Goal: Information Seeking & Learning: Learn about a topic

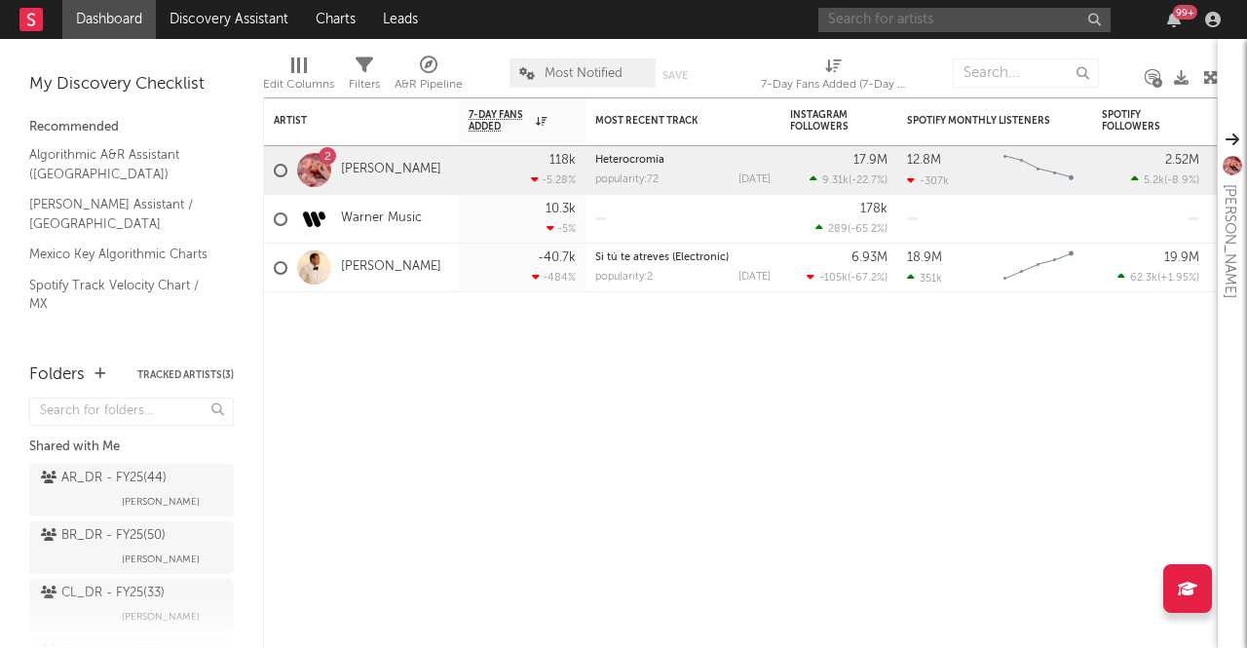
click at [970, 11] on input "text" at bounding box center [964, 20] width 292 height 24
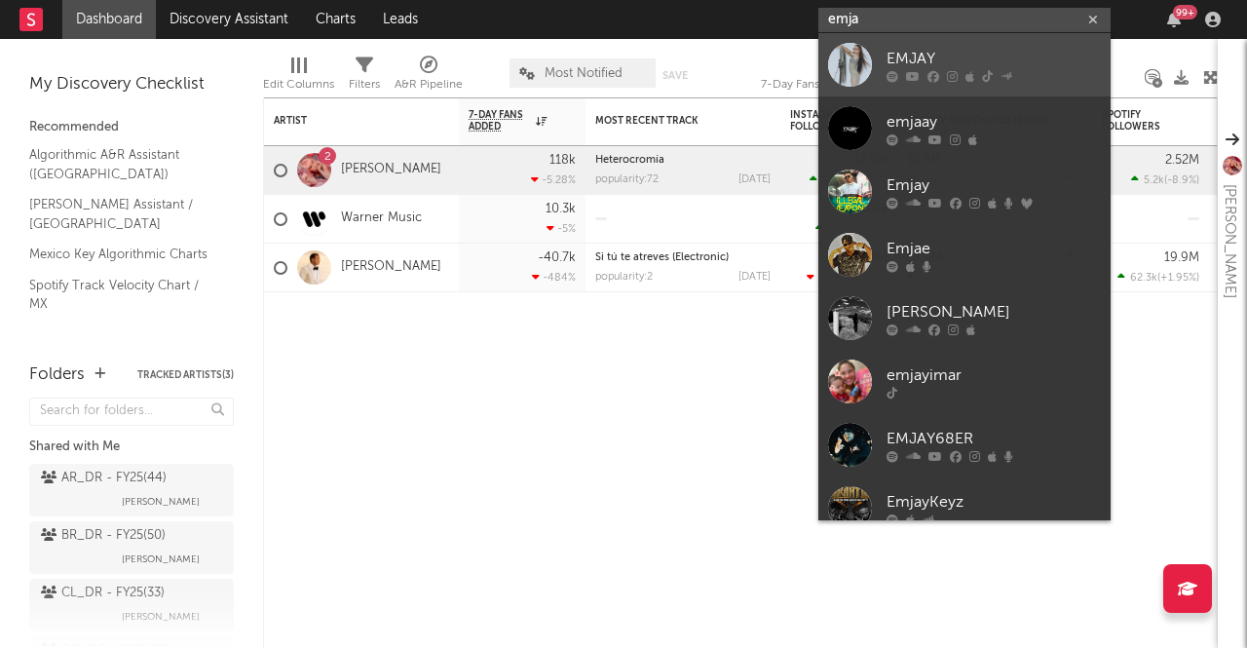
type input "emja"
click at [843, 56] on div at bounding box center [850, 65] width 44 height 44
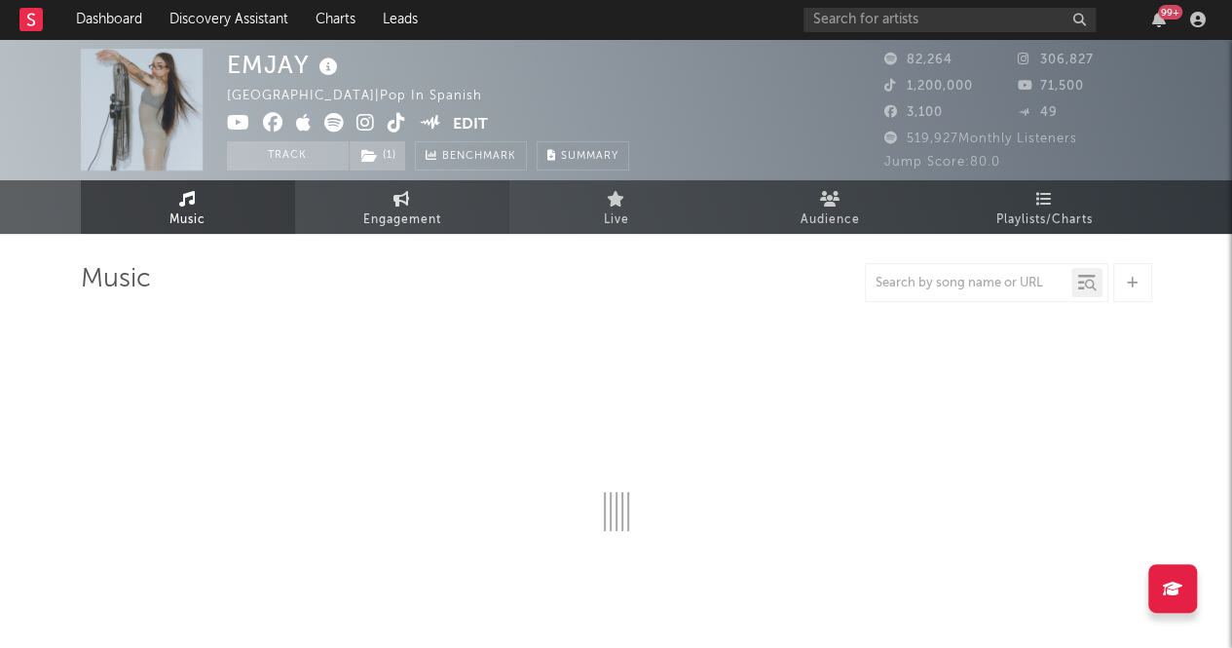
click at [391, 209] on span "Engagement" at bounding box center [402, 219] width 78 height 23
select select "1w"
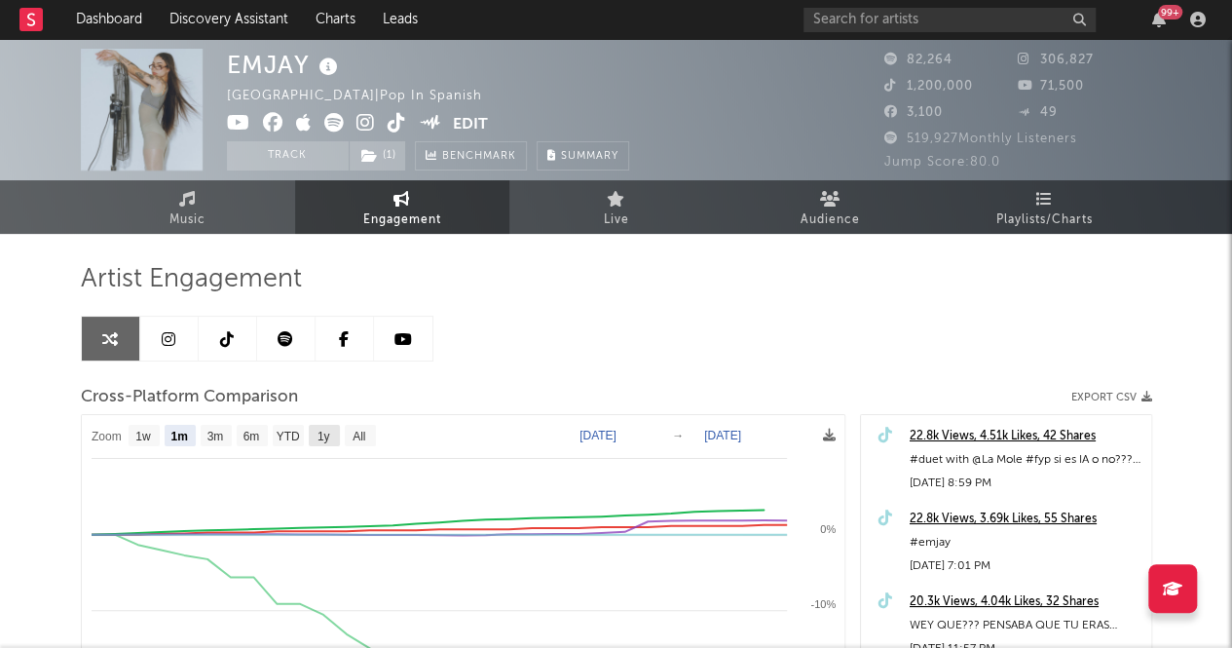
click at [316, 439] on rect at bounding box center [324, 435] width 31 height 21
select select "1y"
type input "[DATE]"
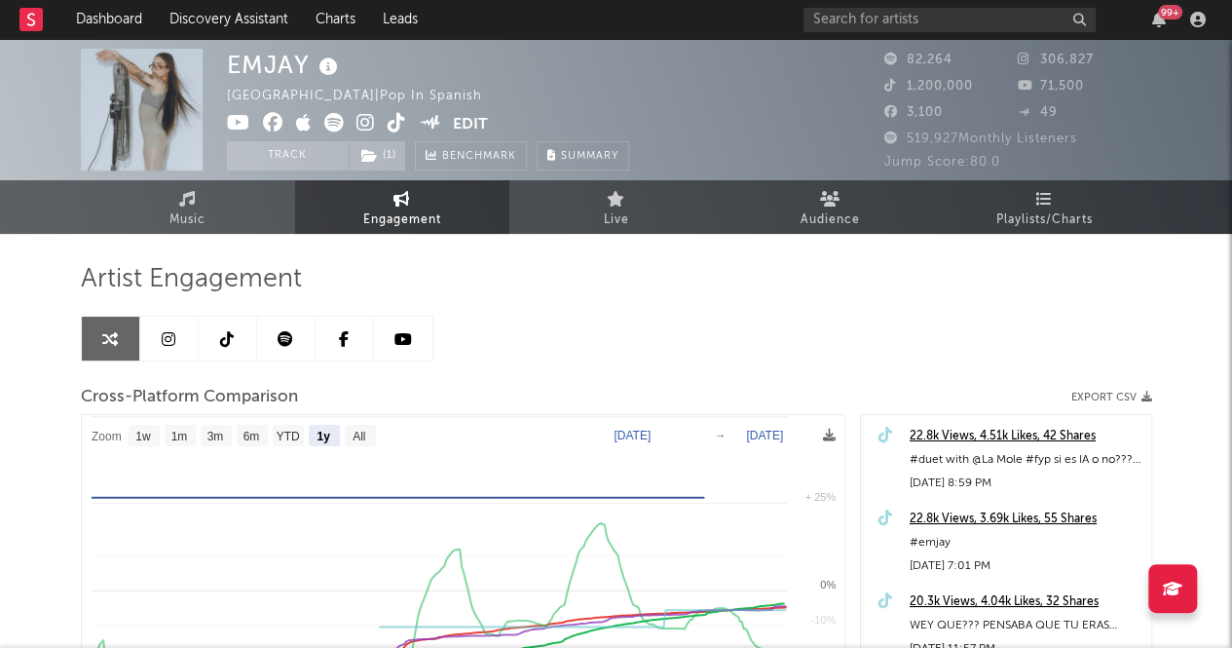
select select "1y"
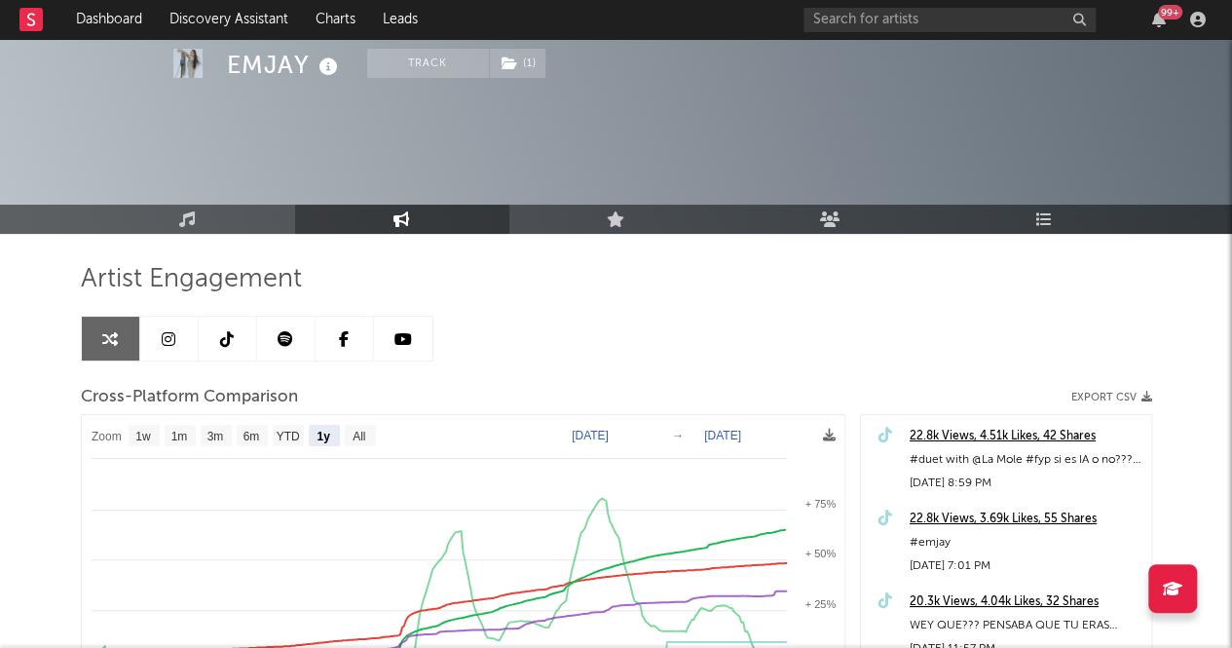
scroll to position [132, 0]
